Goal: Task Accomplishment & Management: Use online tool/utility

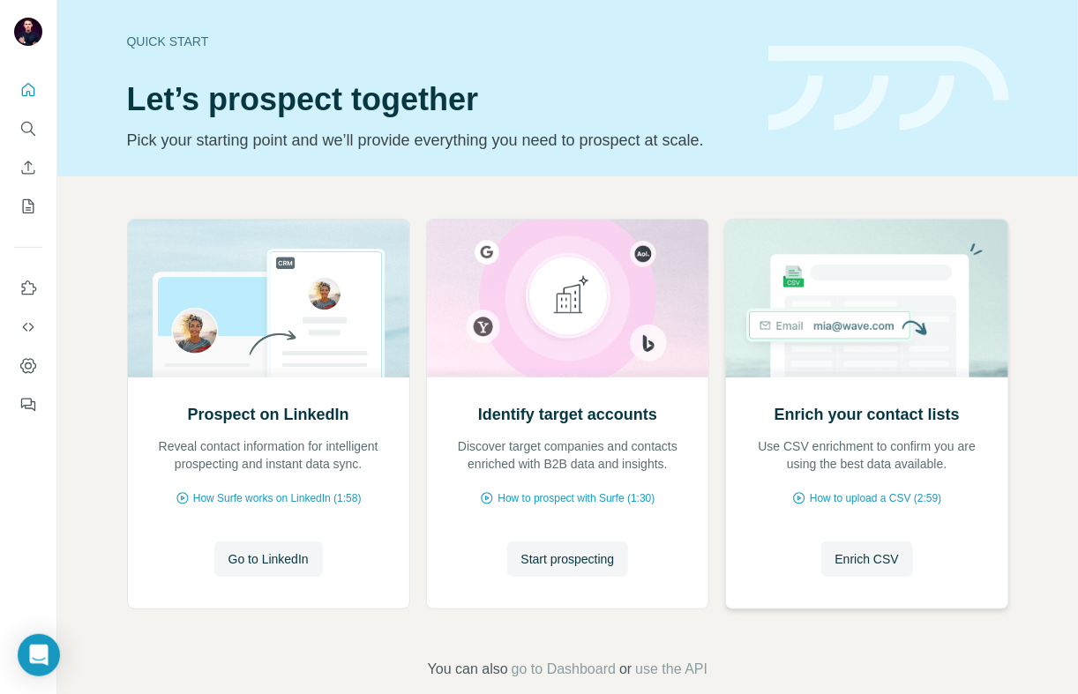
scroll to position [26, 0]
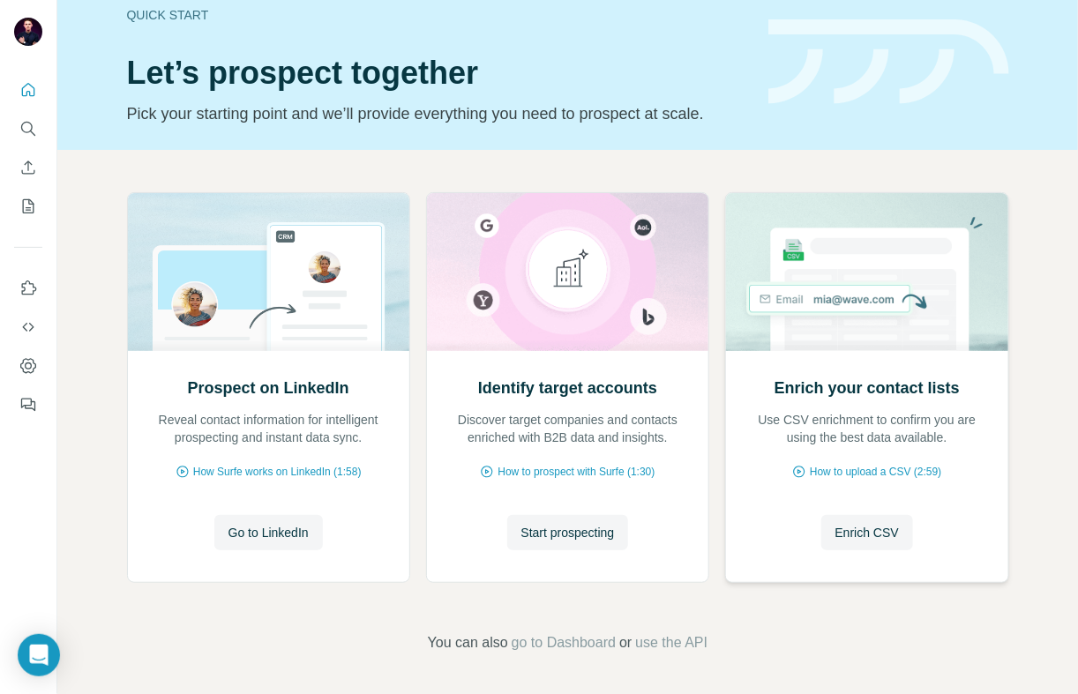
click at [870, 553] on div "Enrich your contact lists Use CSV enrichment to confirm you are using the best …" at bounding box center [866, 466] width 281 height 231
click at [885, 535] on span "Enrich CSV" at bounding box center [868, 533] width 64 height 18
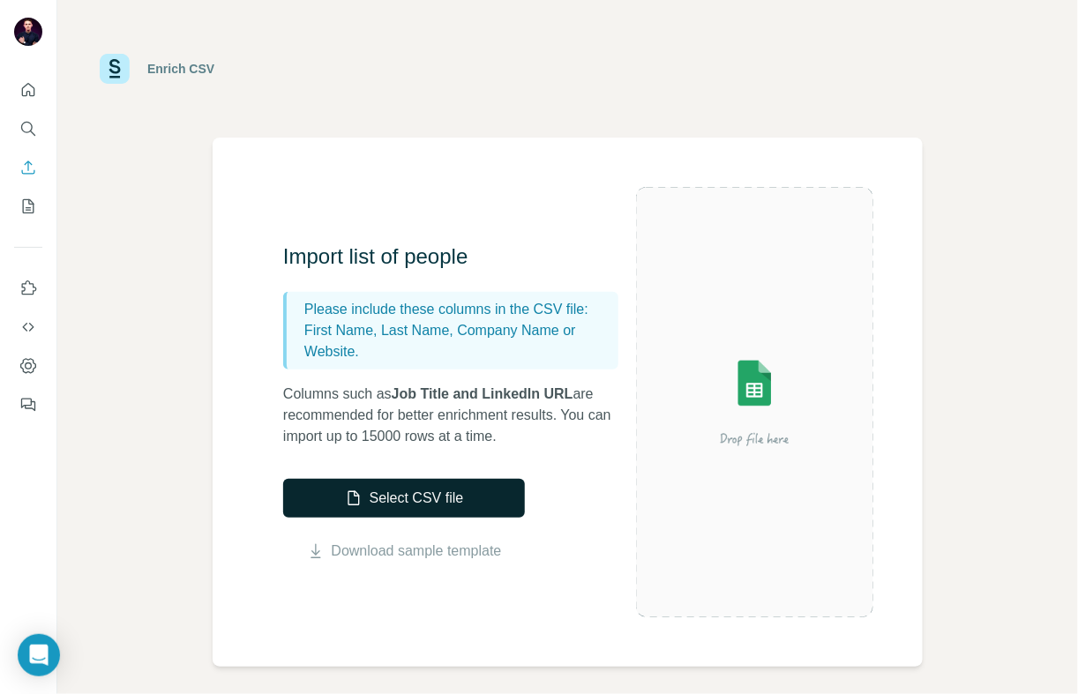
click at [406, 499] on button "Select CSV file" at bounding box center [404, 498] width 242 height 39
click at [425, 539] on div "Select CSV file Download sample template" at bounding box center [404, 520] width 242 height 83
click at [419, 547] on link "Download sample template" at bounding box center [417, 551] width 170 height 21
click at [606, 73] on div "Enrich CSV" at bounding box center [568, 68] width 936 height 53
click at [372, 495] on button "Select CSV file" at bounding box center [404, 498] width 242 height 39
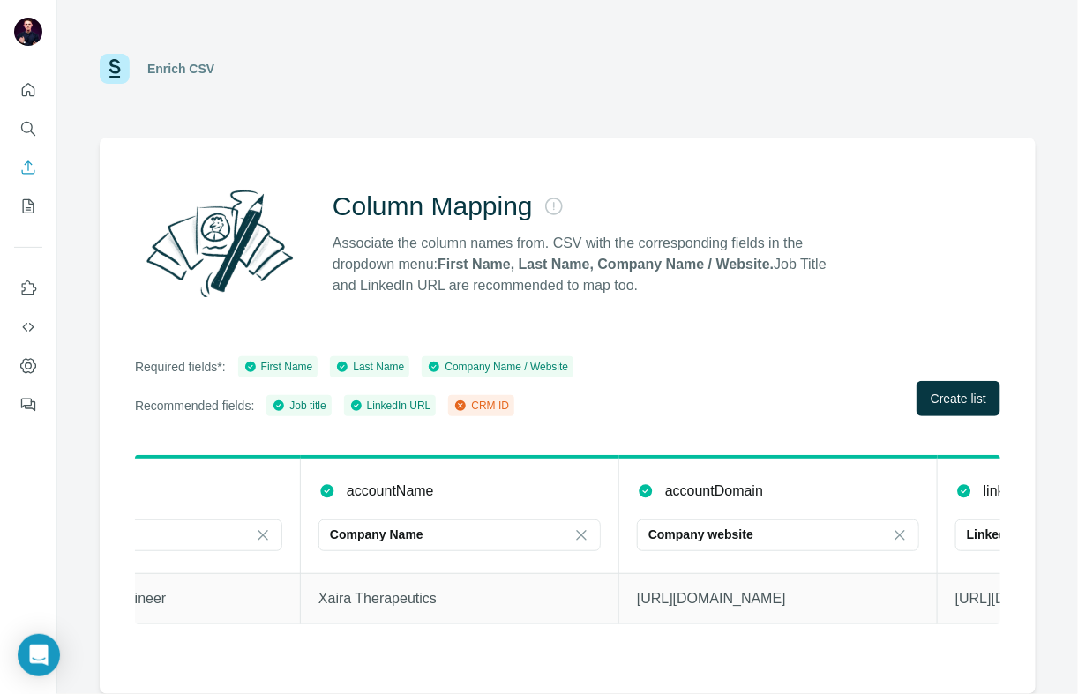
scroll to position [0, 1043]
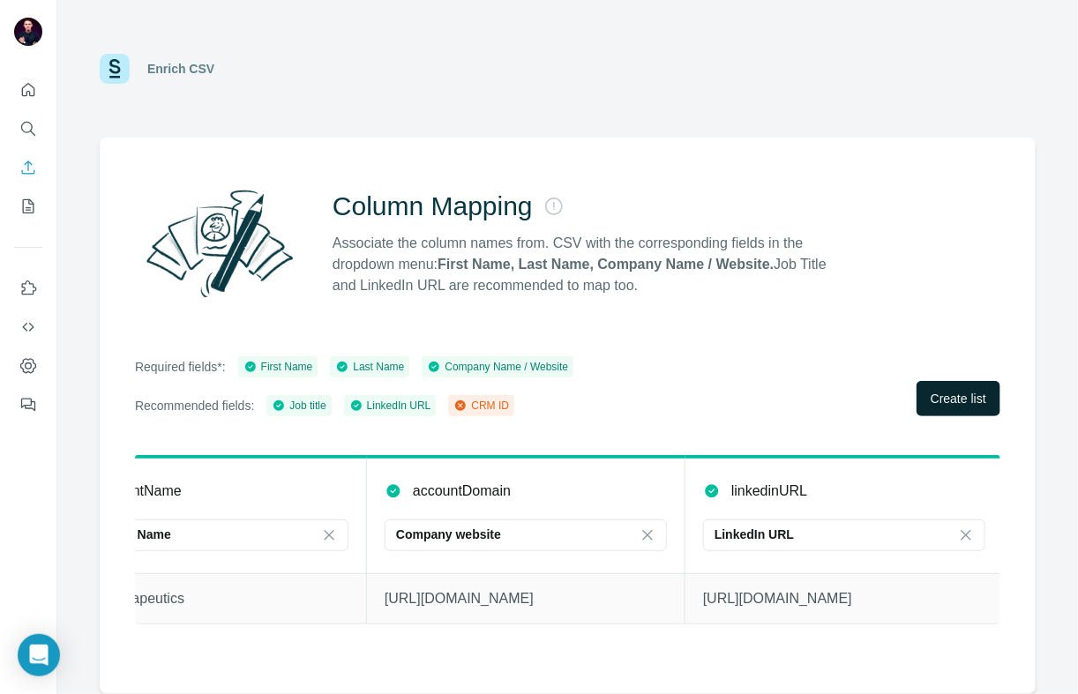
click at [936, 411] on button "Create list" at bounding box center [959, 398] width 84 height 35
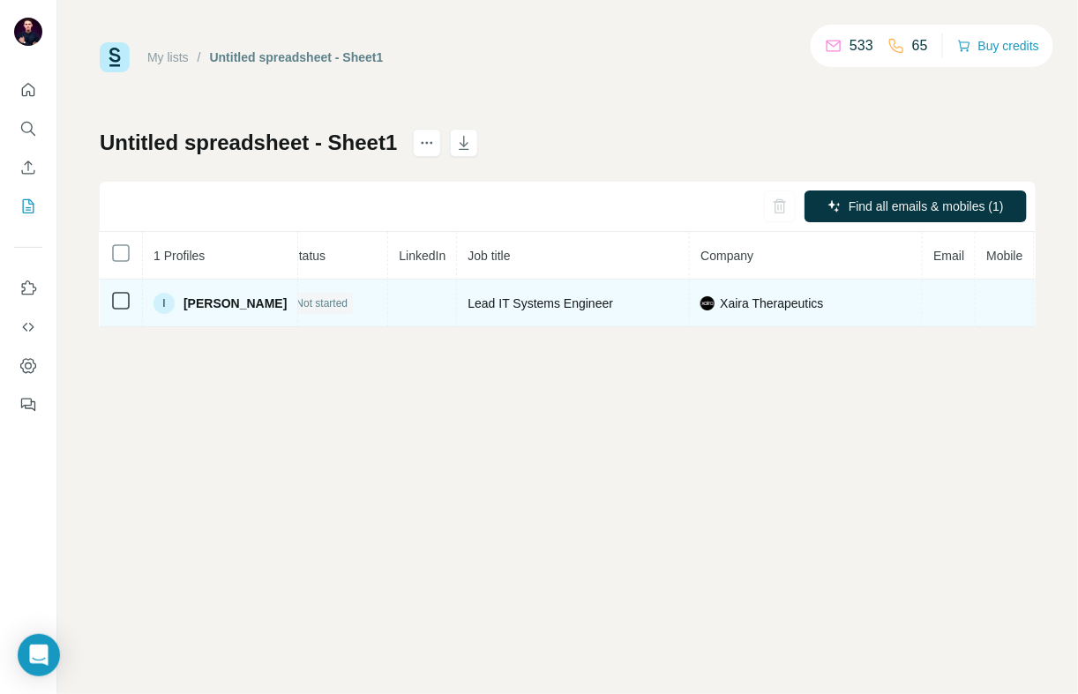
scroll to position [0, 268]
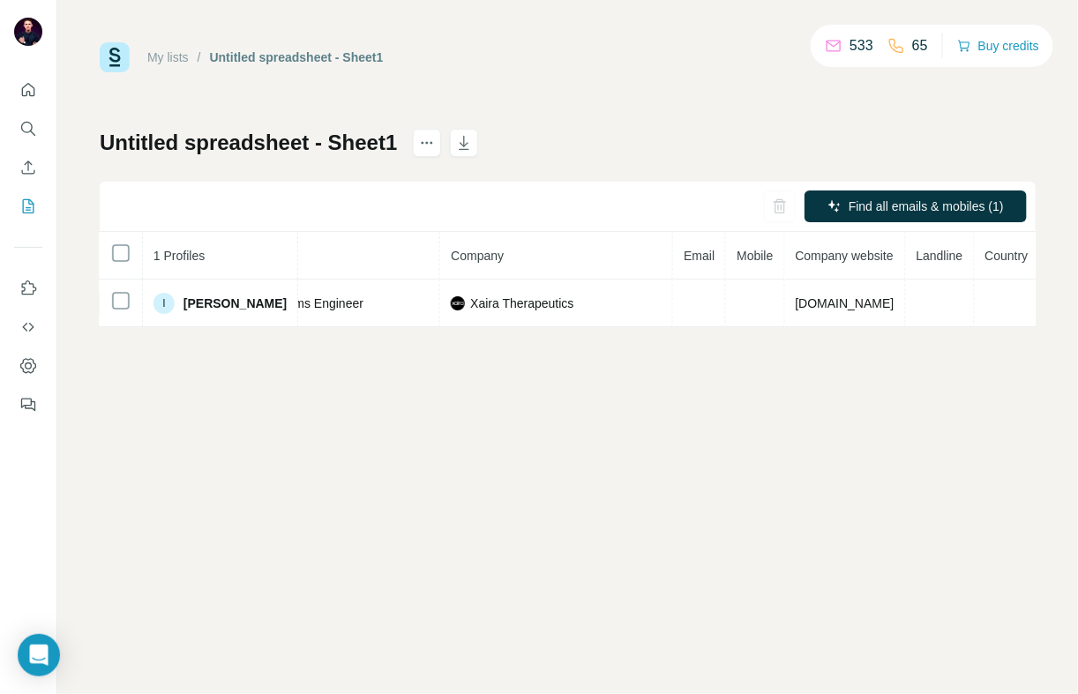
click at [919, 180] on div "Untitled spreadsheet - Sheet1 Find all emails & mobiles (1) 1 Profiles Status L…" at bounding box center [568, 228] width 936 height 199
click at [898, 194] on button "Find all emails & mobiles (1)" at bounding box center [916, 207] width 222 height 32
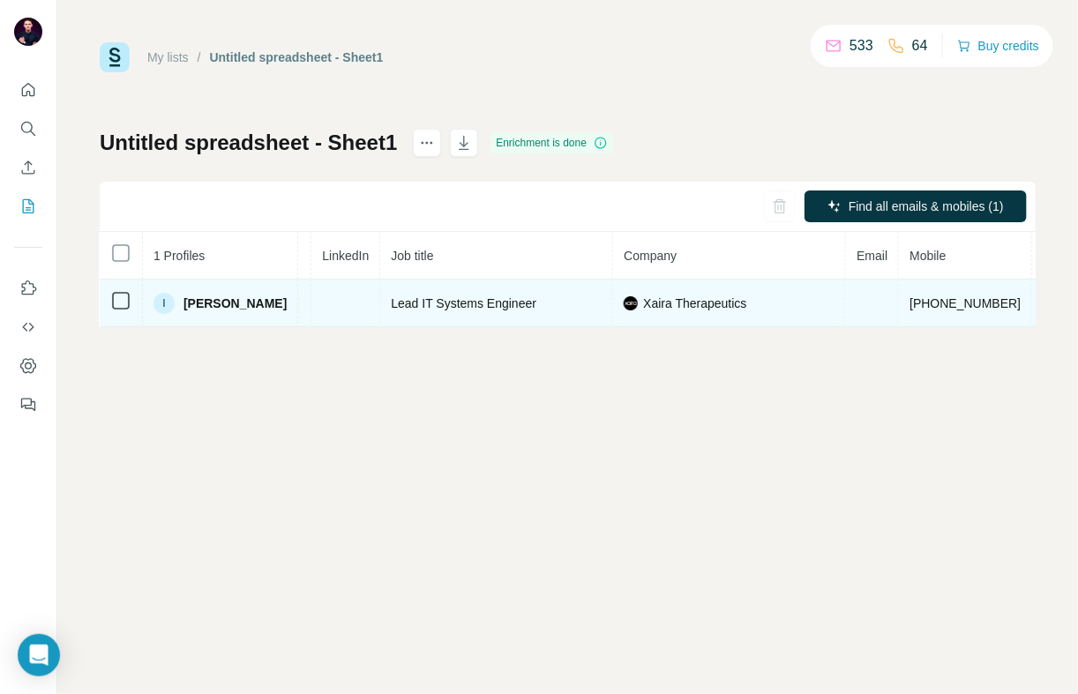
scroll to position [0, 0]
